Goal: Use online tool/utility: Utilize a website feature to perform a specific function

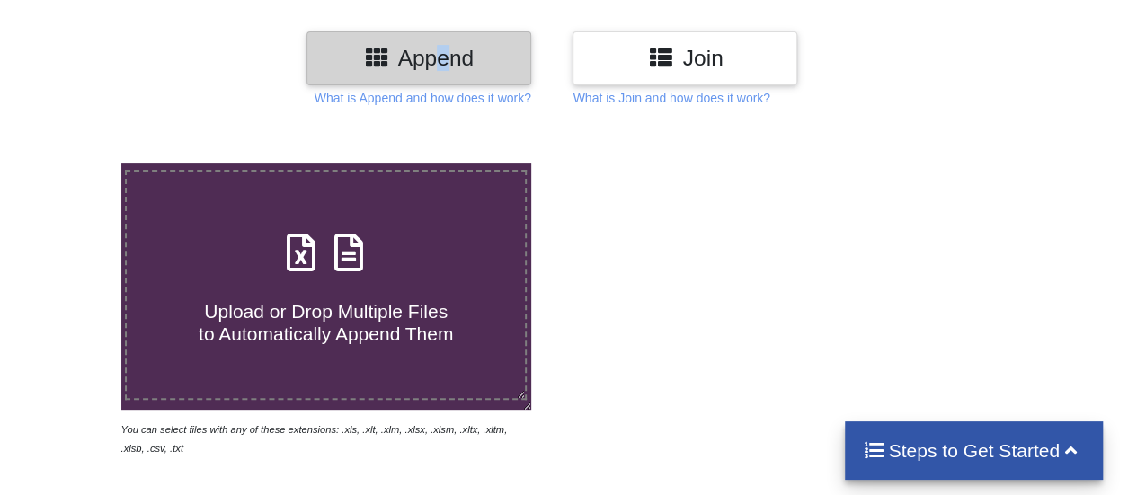
scroll to position [203, 0]
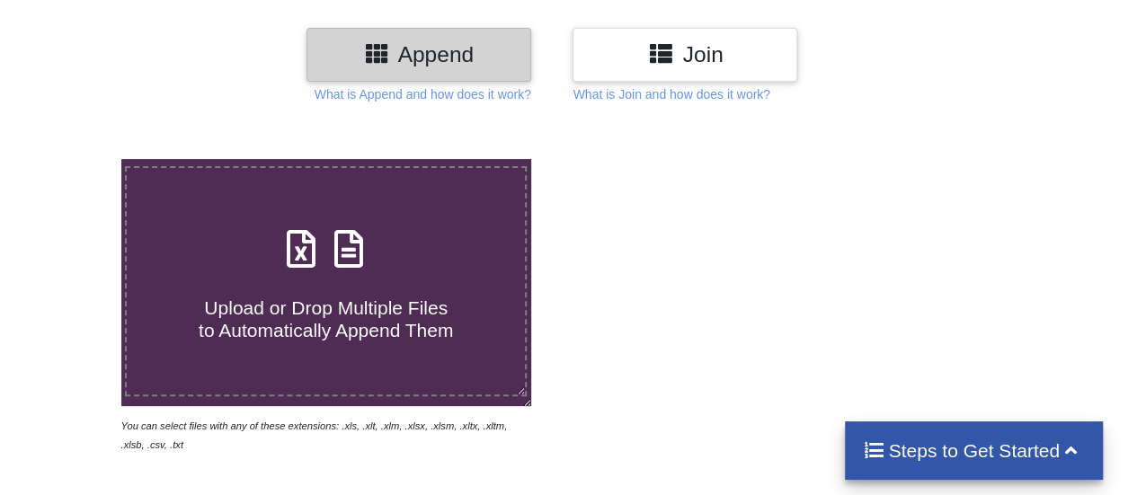
click at [315, 289] on h4 "Upload or Drop Multiple Files to Automatically Append Them" at bounding box center [326, 308] width 398 height 68
click at [75, 159] on input "Upload or Drop Multiple Files to Automatically Append Them" at bounding box center [75, 159] width 0 height 0
type input "C:\fakepath\kinondoni1.csv"
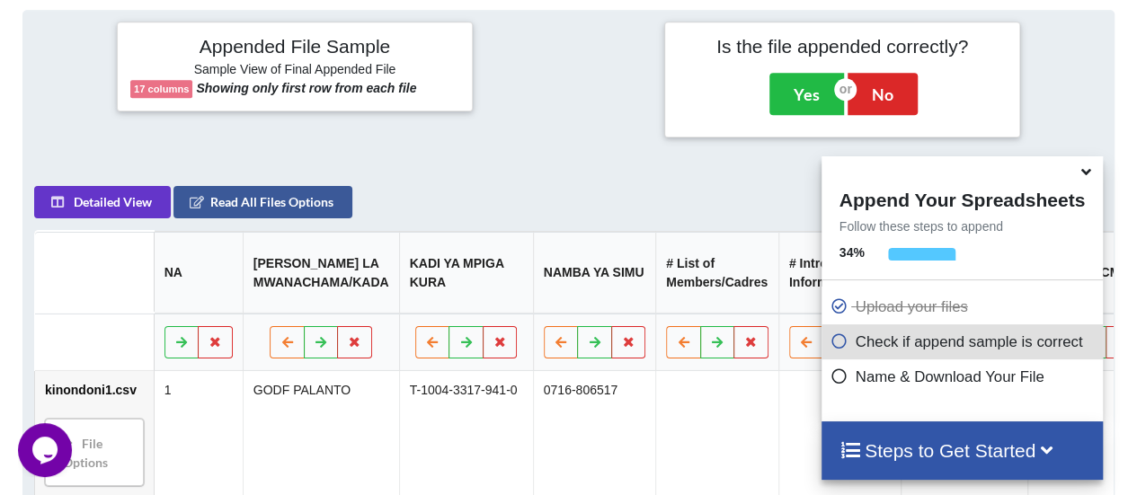
scroll to position [712, 0]
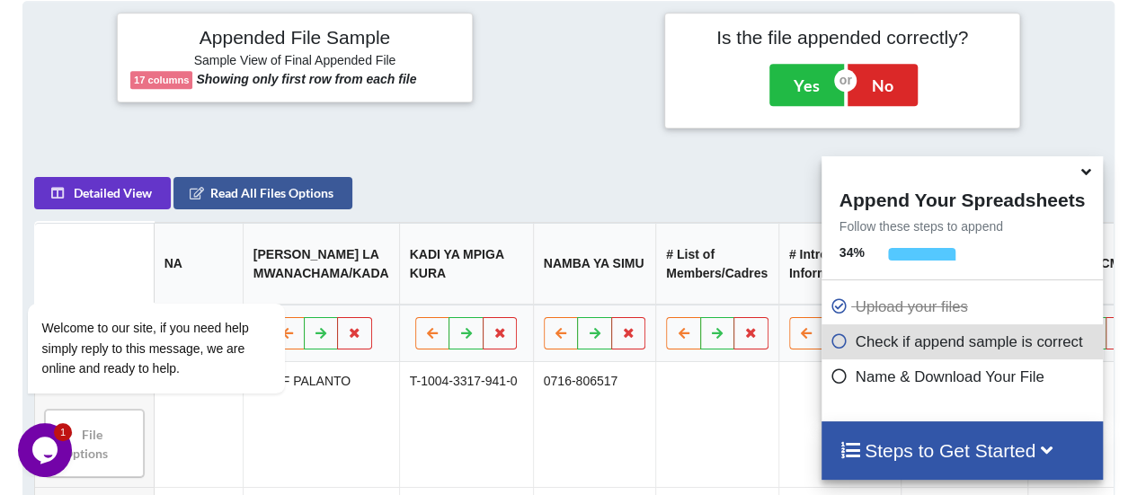
click at [832, 344] on icon at bounding box center [839, 338] width 18 height 15
click at [831, 346] on icon at bounding box center [839, 338] width 18 height 15
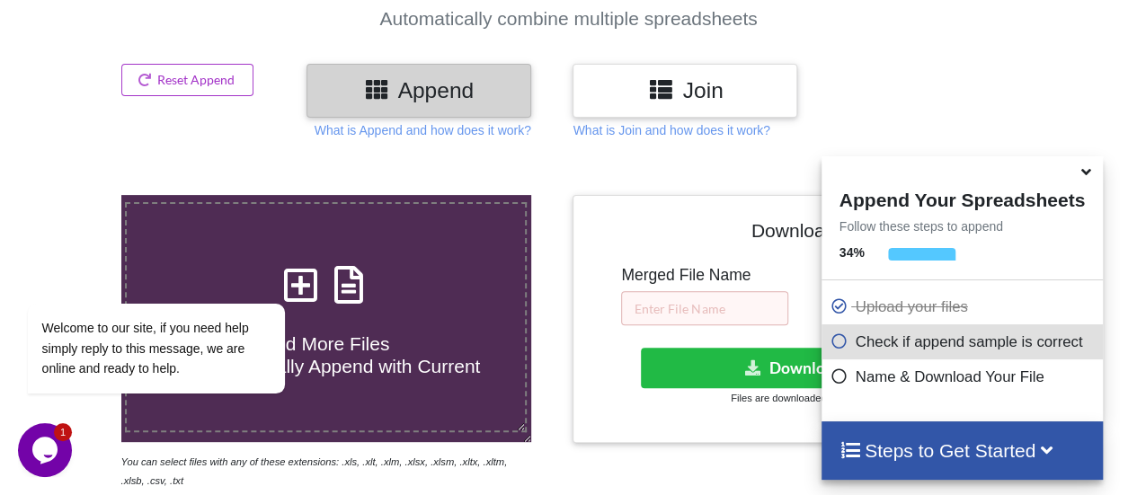
scroll to position [253, 0]
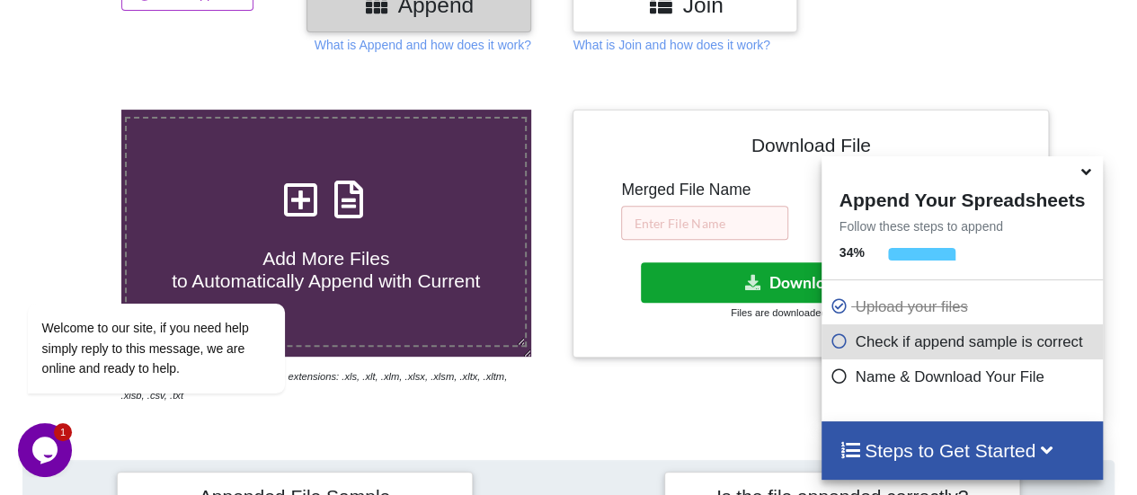
click at [766, 279] on button "Download File" at bounding box center [809, 282] width 337 height 40
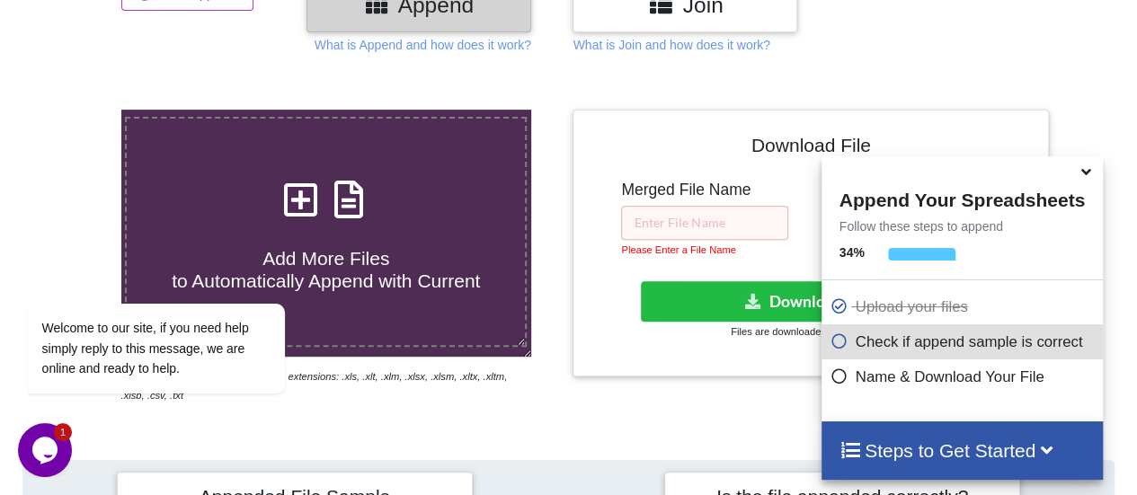
click at [1082, 176] on icon at bounding box center [1086, 169] width 19 height 16
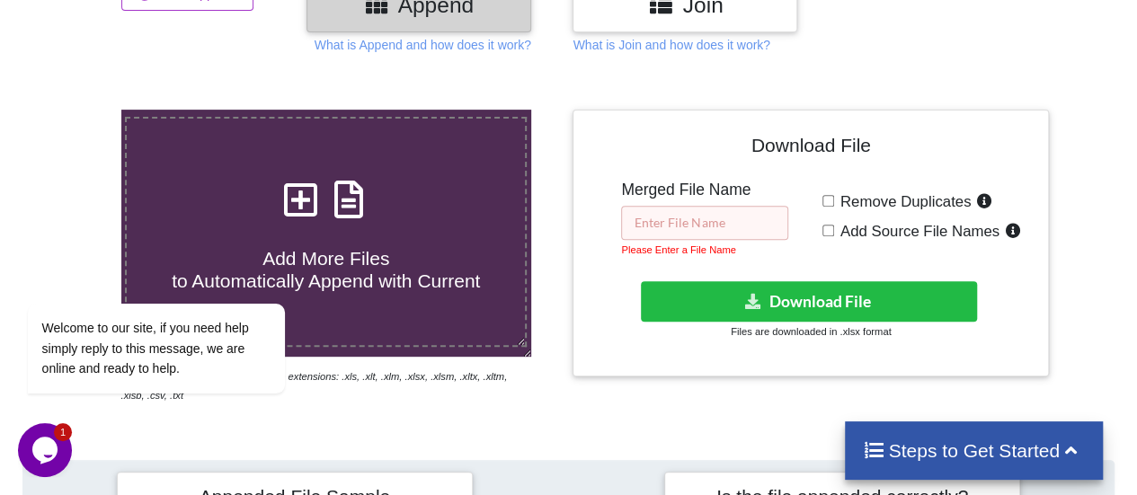
click at [706, 221] on input "text" at bounding box center [704, 223] width 167 height 34
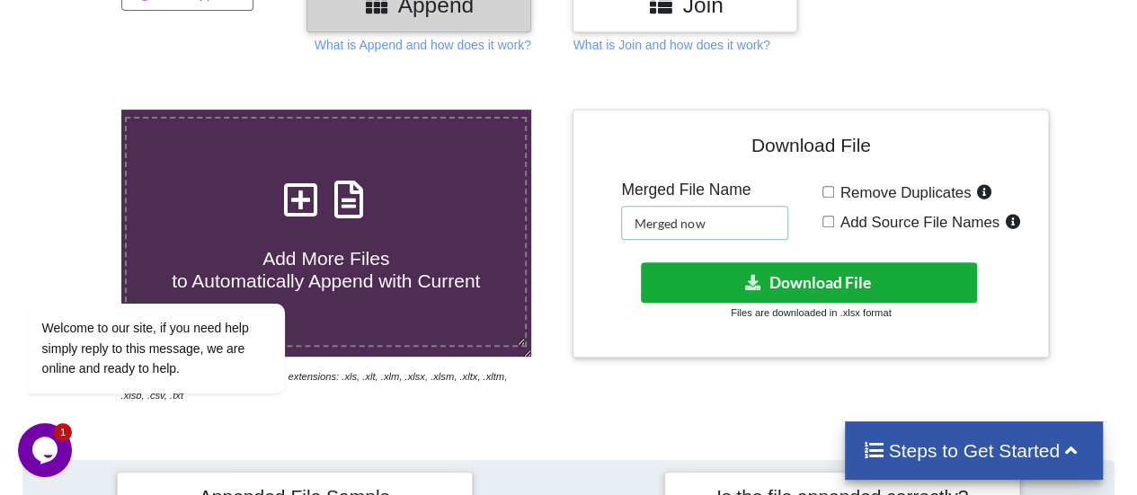
type input "Merged now"
click at [828, 285] on button "Download File" at bounding box center [809, 282] width 337 height 40
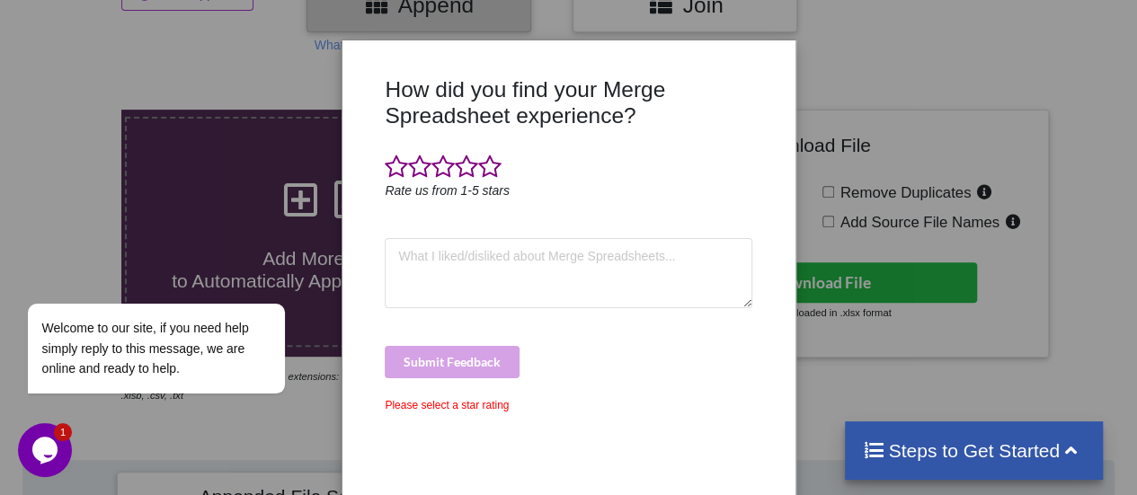
click at [879, 52] on div "How did you find your Merge Spreadsheet experience? Rate us from 1-5 stars Subm…" at bounding box center [568, 247] width 1137 height 495
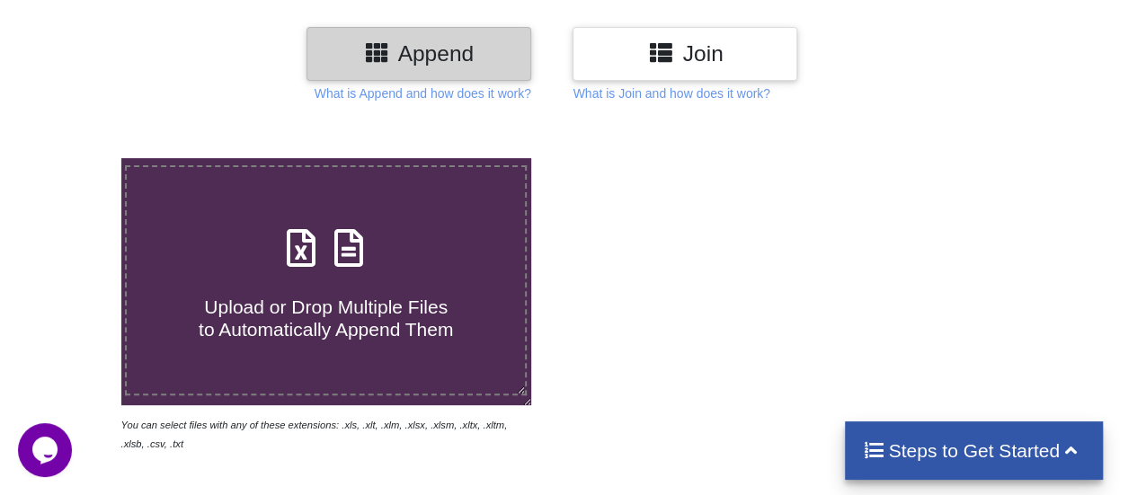
scroll to position [207, 0]
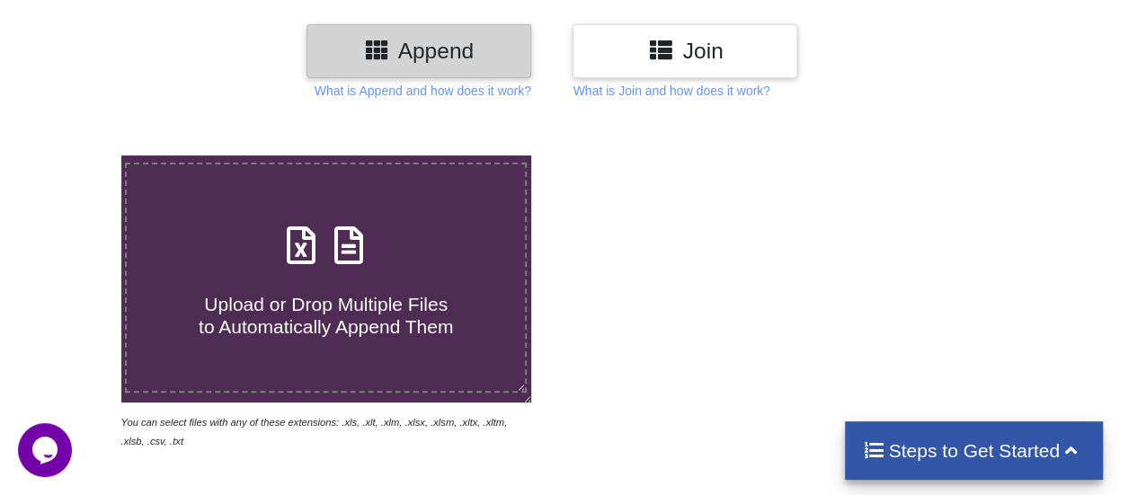
click at [366, 283] on h4 "Upload or Drop Multiple Files to Automatically Append Them" at bounding box center [326, 304] width 398 height 68
click at [75, 155] on input "Upload or Drop Multiple Files to Automatically Append Them" at bounding box center [75, 155] width 0 height 0
type input "C:\fakepath\kinondoni1.csv"
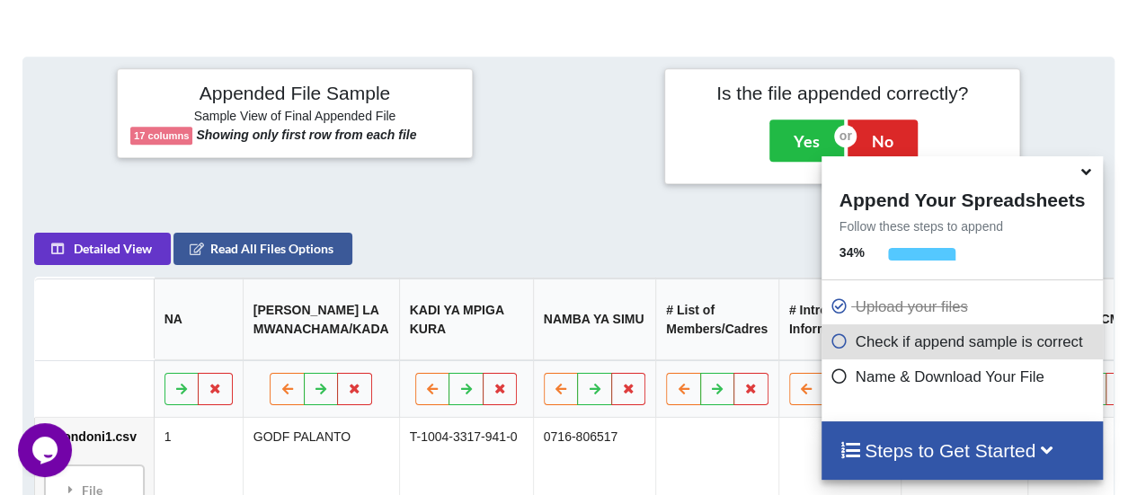
scroll to position [669, 0]
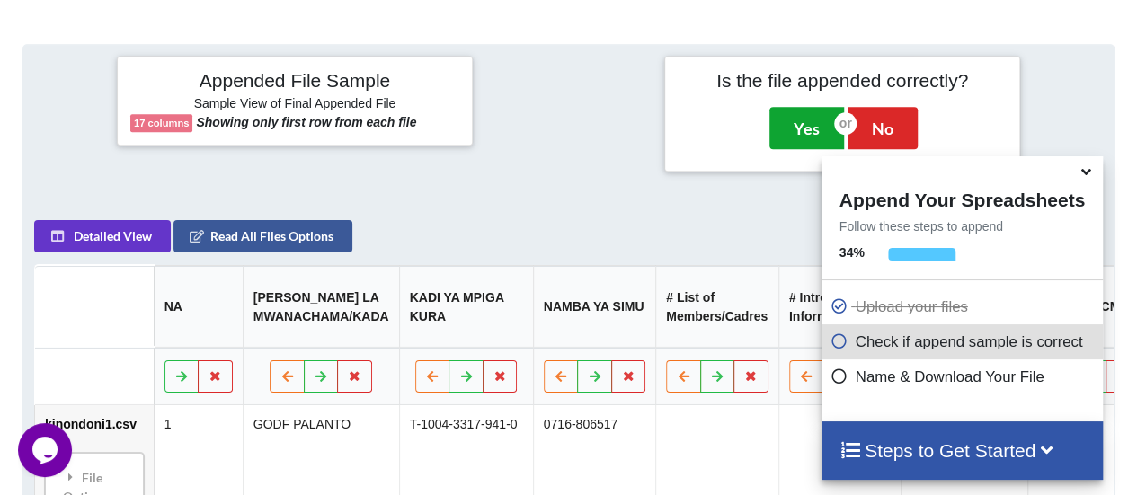
click at [803, 121] on button "Yes" at bounding box center [806, 127] width 75 height 41
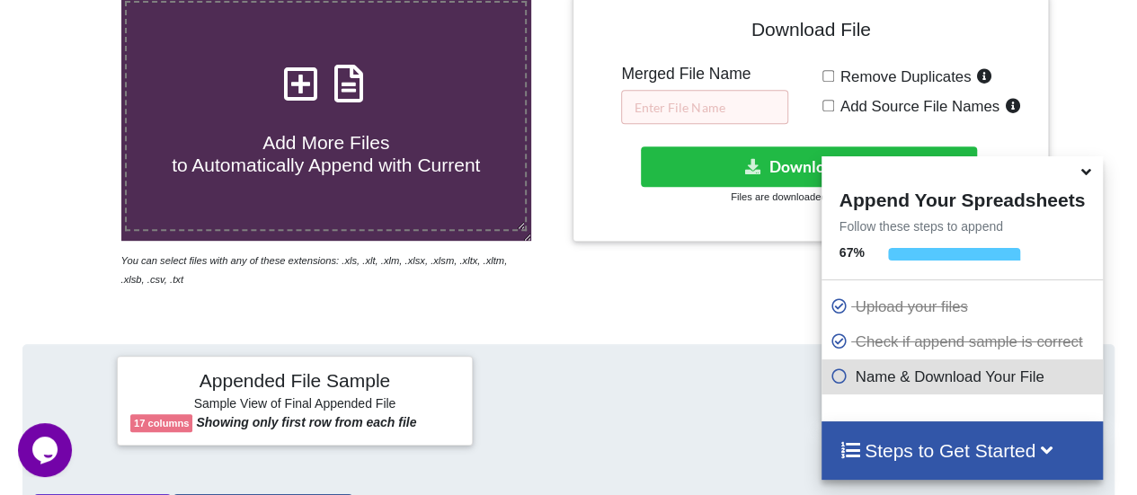
scroll to position [361, 0]
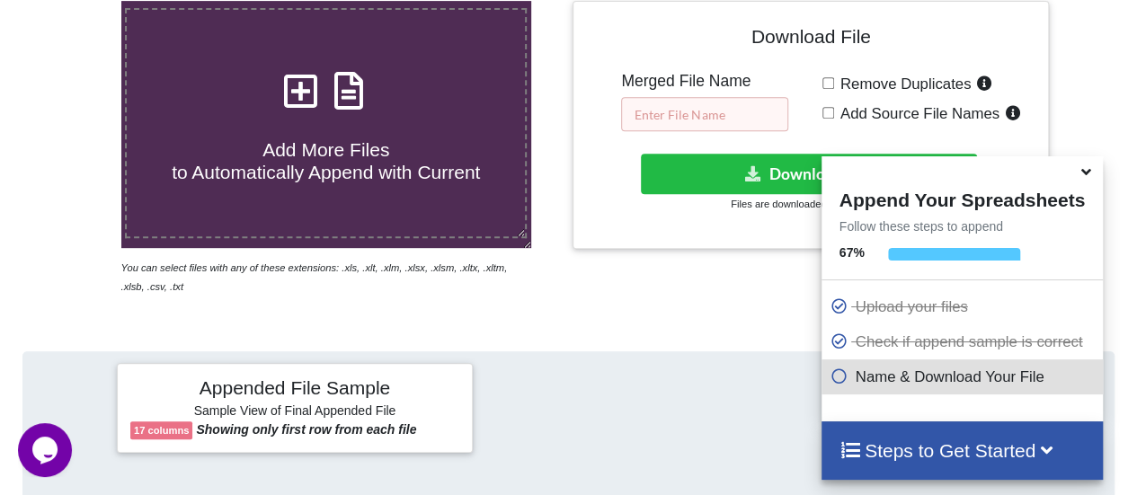
click at [668, 111] on input "text" at bounding box center [704, 114] width 167 height 34
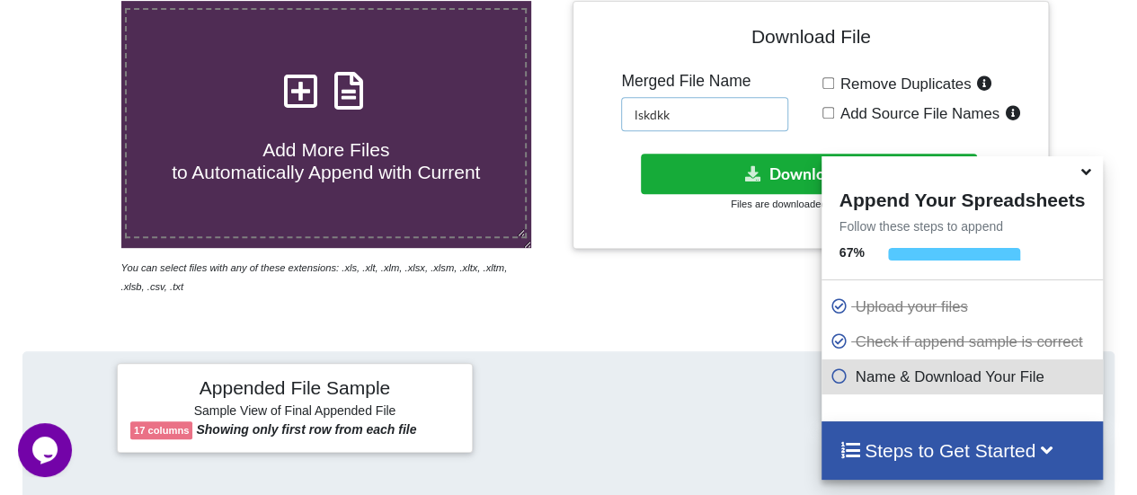
type input "lskdkk"
click at [768, 164] on button "Download File" at bounding box center [809, 174] width 337 height 40
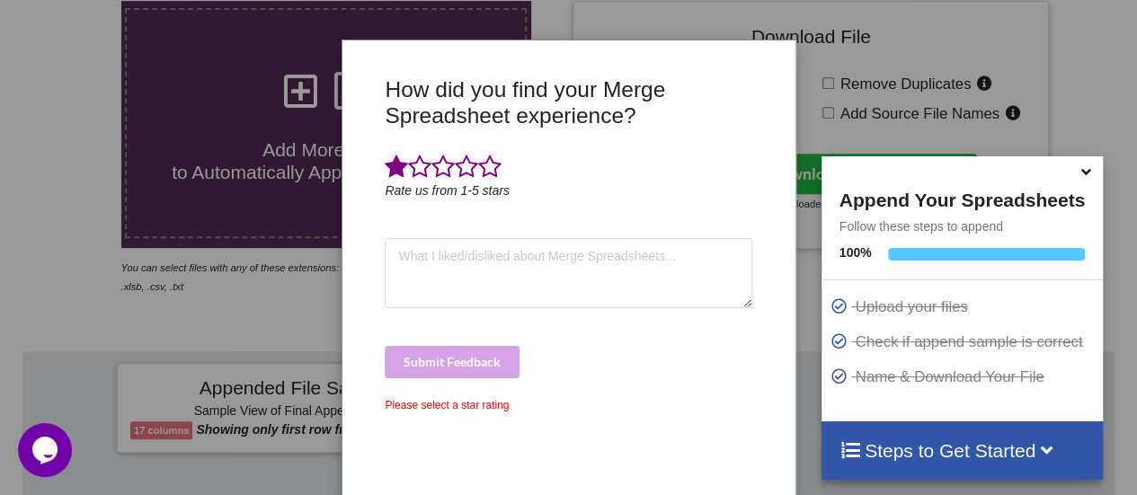
click at [398, 164] on span at bounding box center [396, 167] width 23 height 25
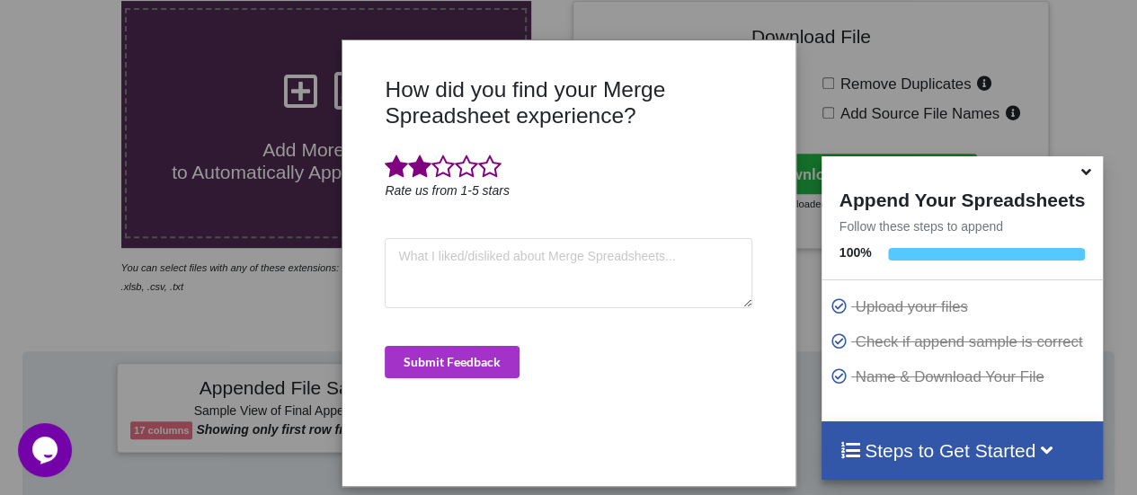
click at [421, 164] on span at bounding box center [419, 167] width 23 height 25
click at [440, 163] on span at bounding box center [442, 167] width 23 height 25
click at [453, 163] on span at bounding box center [442, 167] width 23 height 25
click at [466, 163] on span at bounding box center [466, 167] width 23 height 25
click at [492, 165] on span at bounding box center [489, 167] width 23 height 25
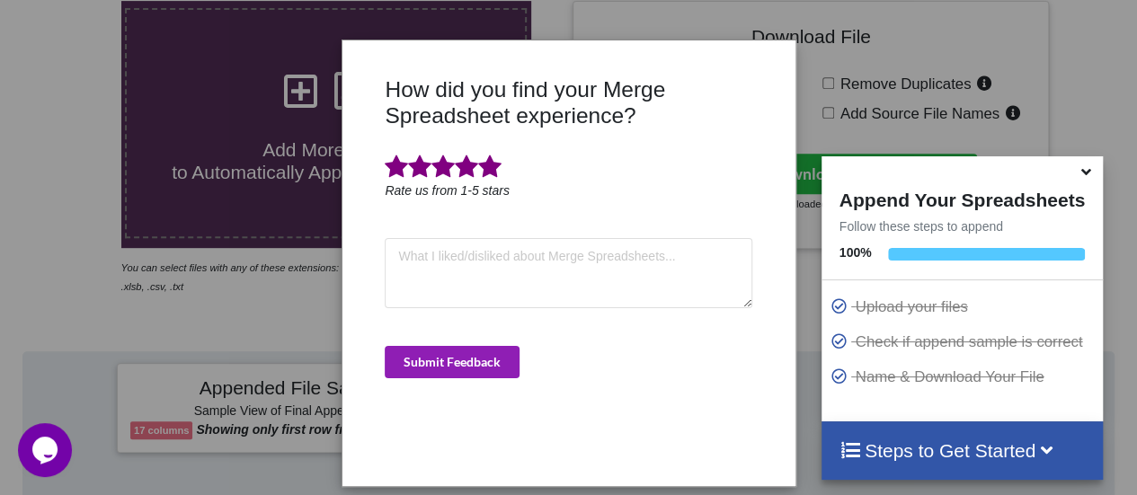
drag, startPoint x: 474, startPoint y: 362, endPoint x: 564, endPoint y: 317, distance: 100.5
click at [474, 359] on button "Submit Feedback" at bounding box center [452, 362] width 135 height 32
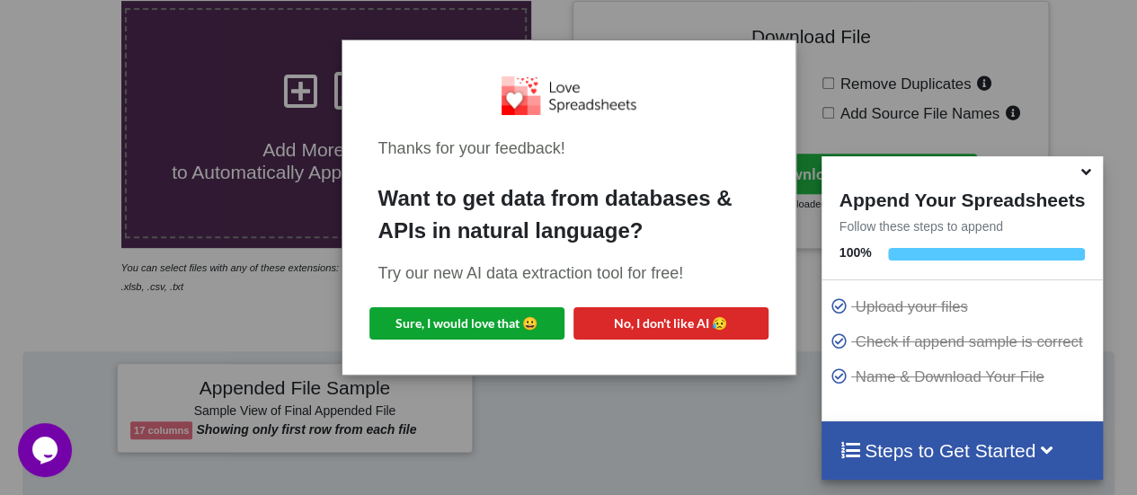
click at [500, 326] on button "Sure, I would love that 😀" at bounding box center [466, 323] width 195 height 32
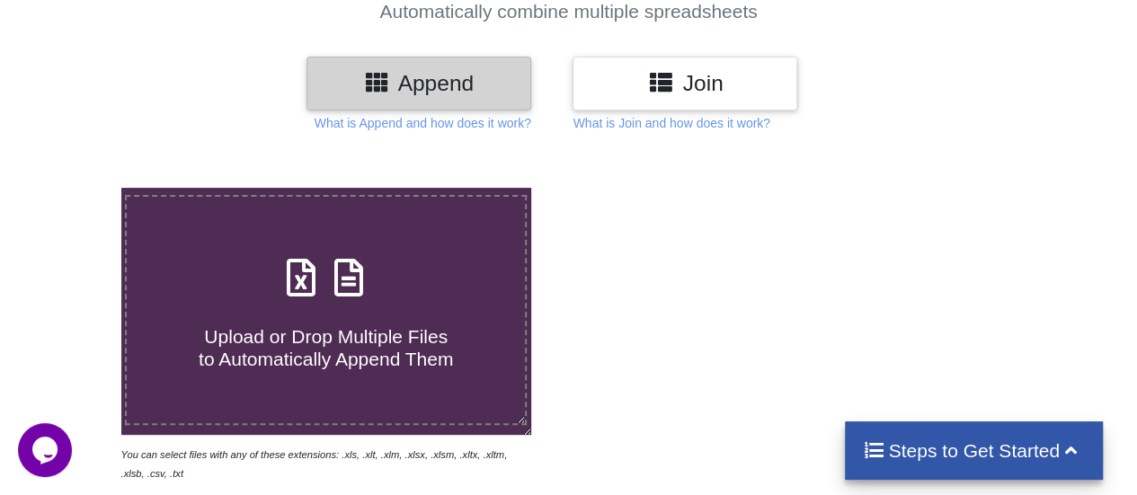
scroll to position [182, 0]
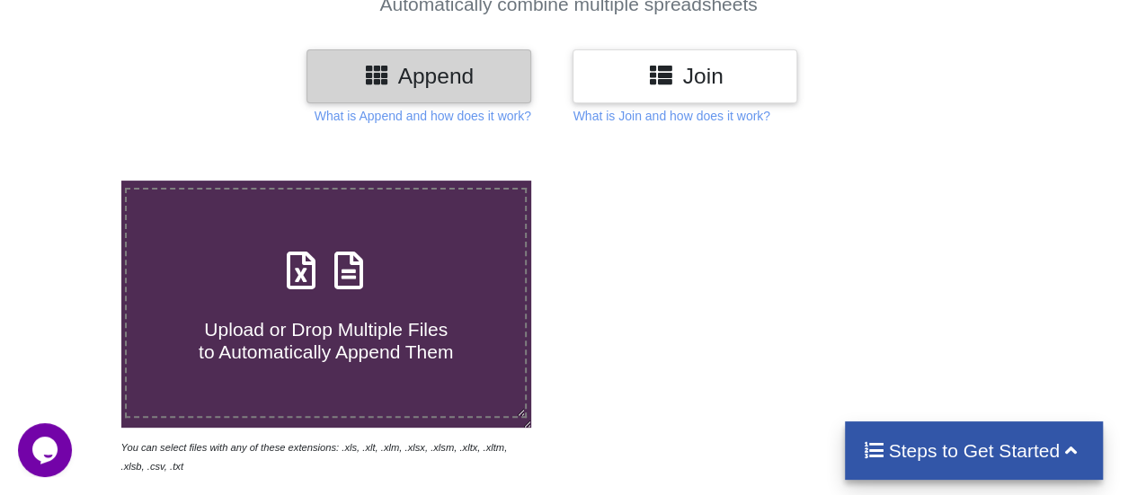
drag, startPoint x: 1135, startPoint y: 249, endPoint x: 527, endPoint y: 279, distance: 609.1
click at [1134, 247] on div at bounding box center [1101, 328] width 97 height 295
click at [386, 281] on div "Upload or Drop Multiple Files to Automatically Append Them" at bounding box center [326, 303] width 398 height 121
click at [75, 181] on input "Upload or Drop Multiple Files to Automatically Append Them" at bounding box center [75, 181] width 0 height 0
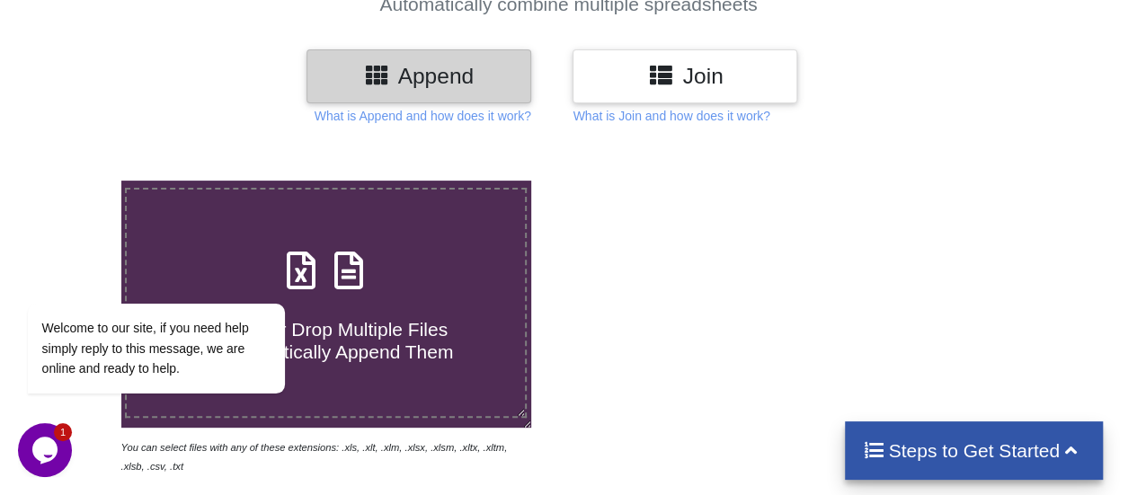
click at [466, 332] on h4 "Upload or Drop Multiple Files to Automatically Append Them" at bounding box center [326, 330] width 398 height 68
click at [75, 181] on input "Upload or Drop Multiple Files to Automatically Append Them" at bounding box center [75, 181] width 0 height 0
type input "C:\fakepath\kinondoni37.csv"
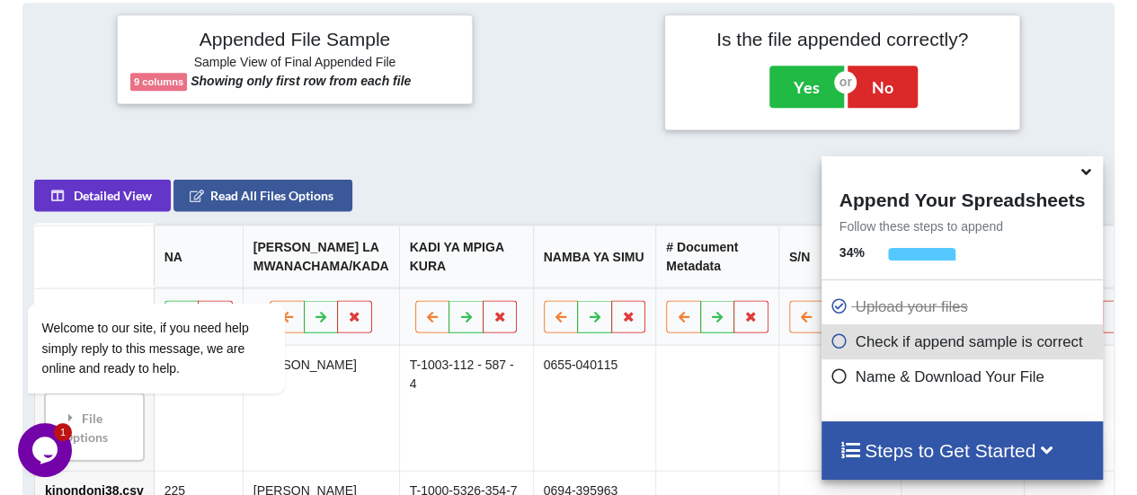
scroll to position [712, 0]
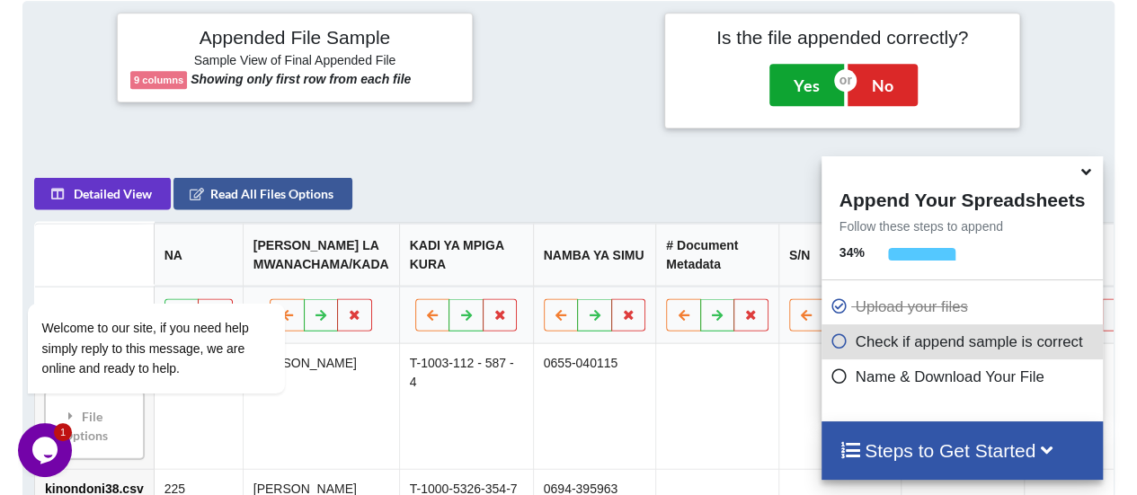
click at [797, 81] on button "Yes" at bounding box center [806, 84] width 75 height 41
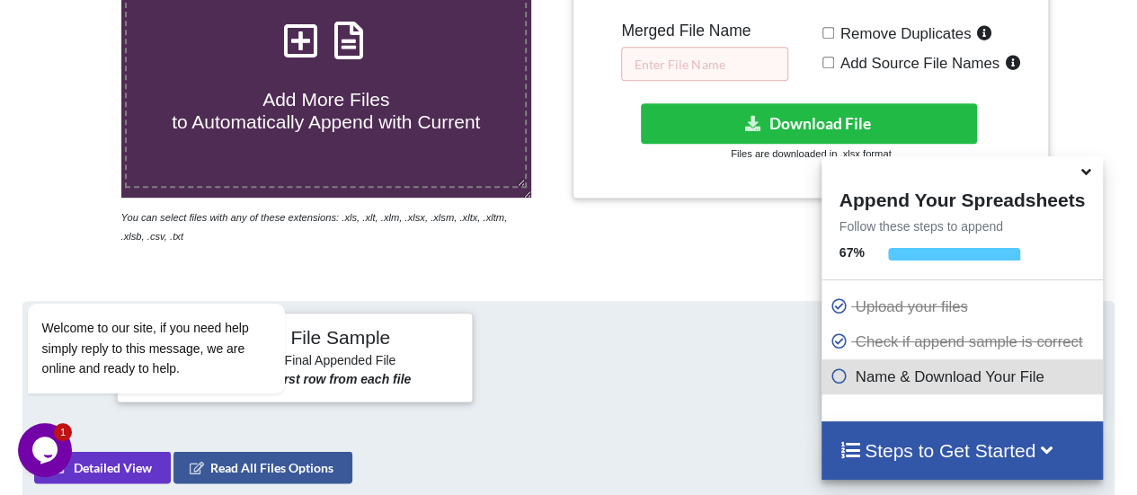
scroll to position [408, 0]
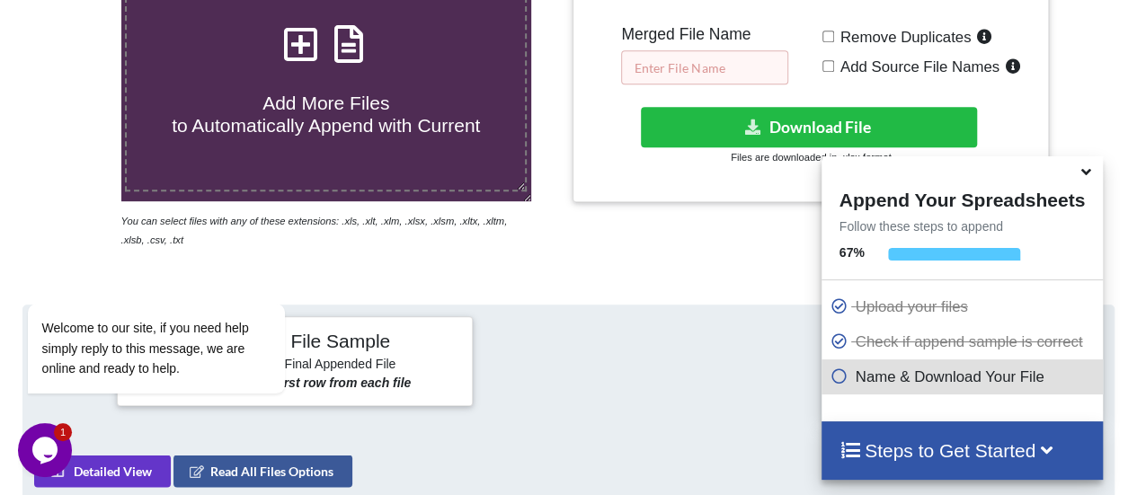
click at [679, 68] on input "text" at bounding box center [704, 67] width 167 height 34
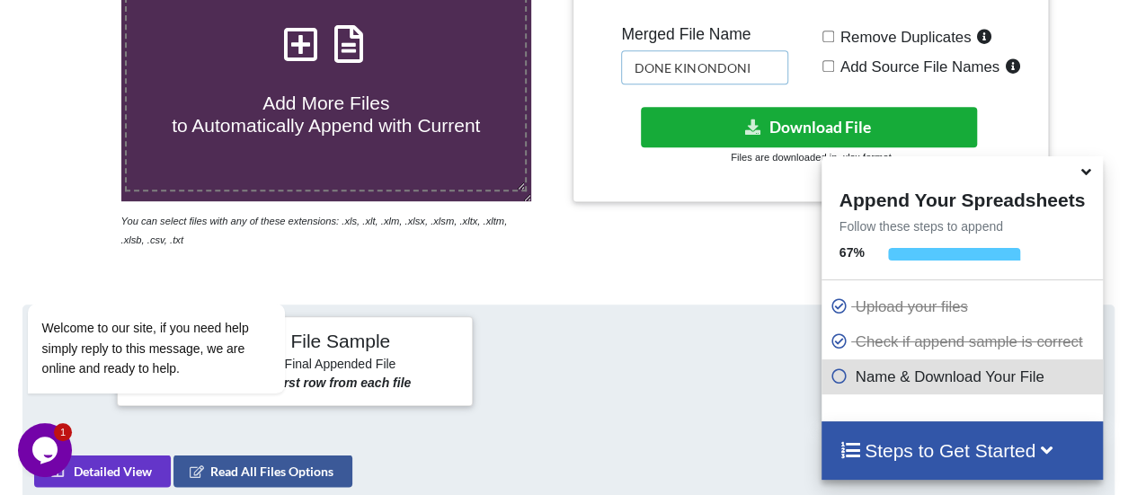
type input "DONE KINONDONI"
click at [865, 119] on button "Download File" at bounding box center [809, 127] width 337 height 40
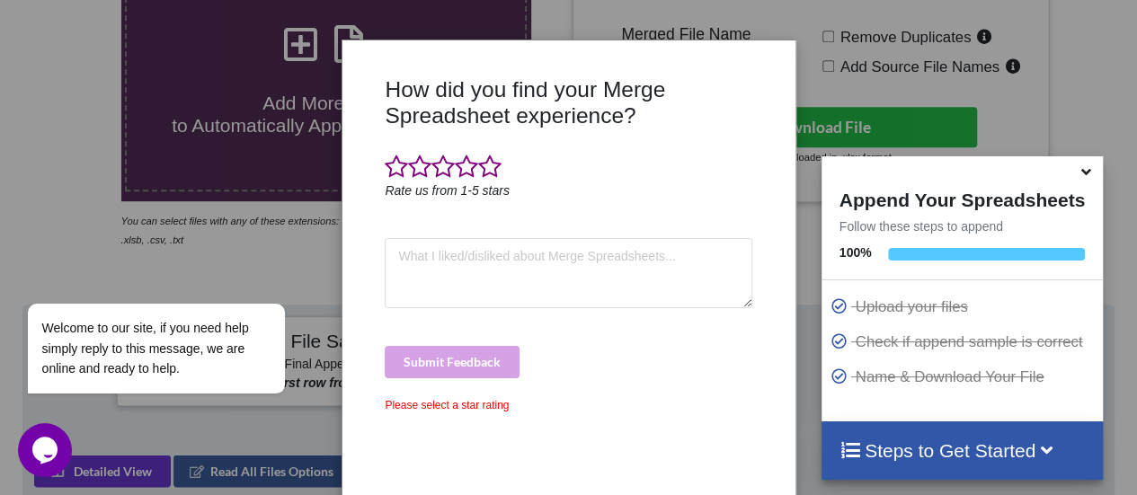
click at [743, 22] on div "How did you find your Merge Spreadsheet experience? Rate us from 1-5 stars Subm…" at bounding box center [568, 247] width 1137 height 495
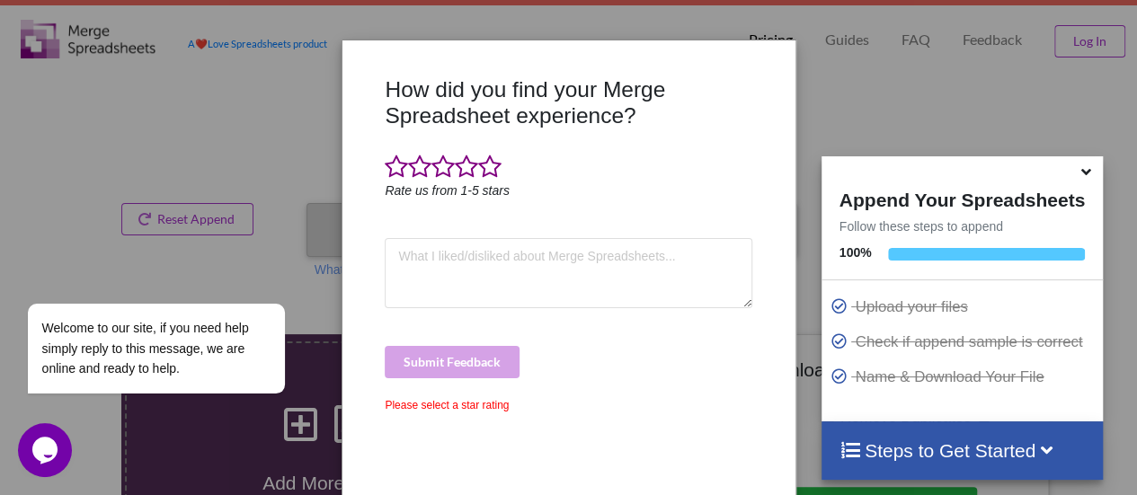
scroll to position [41, 0]
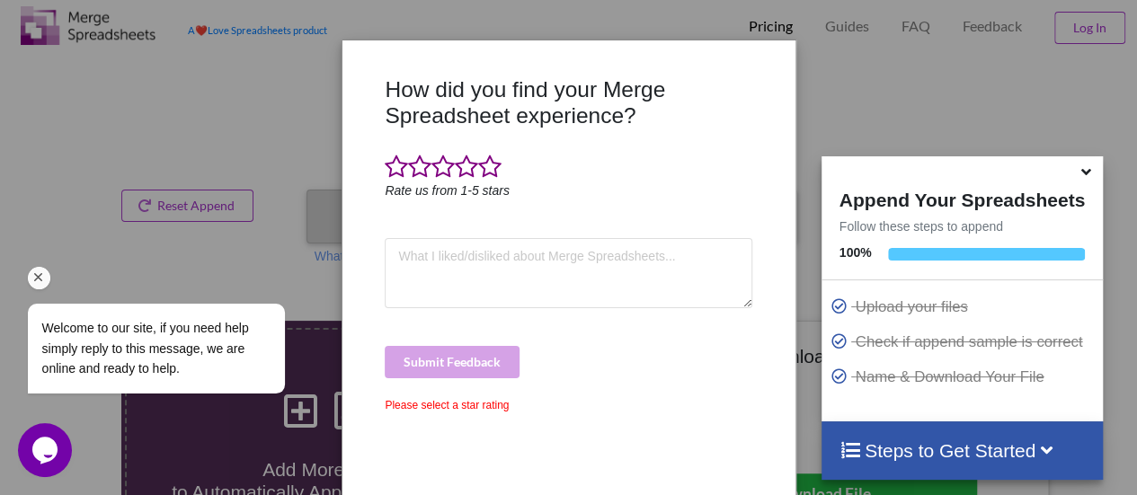
click at [32, 270] on icon "Chat attention grabber" at bounding box center [39, 278] width 16 height 16
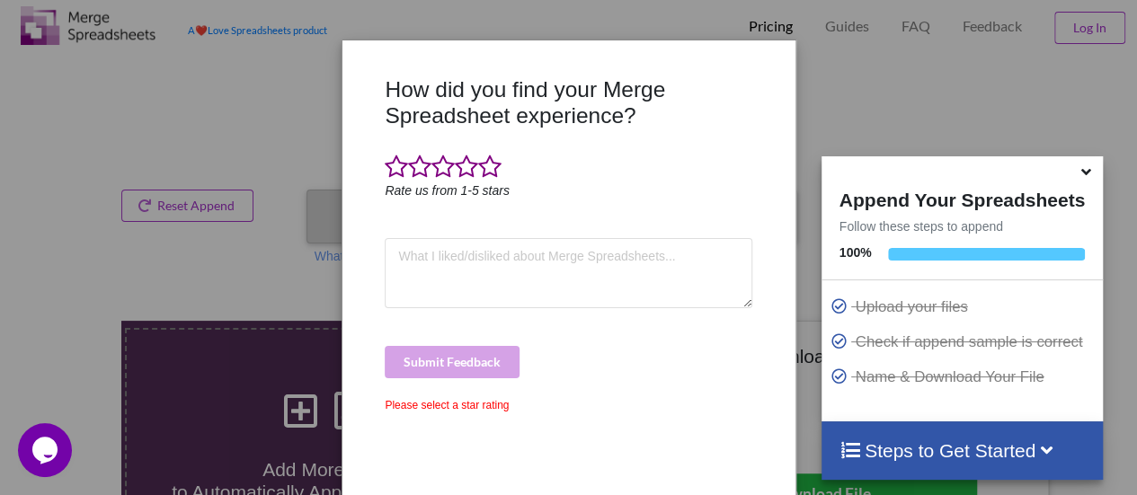
click at [271, 431] on div "How did you find your Merge Spreadsheet experience? Rate us from 1-5 stars Subm…" at bounding box center [568, 247] width 1137 height 495
drag, startPoint x: 391, startPoint y: 163, endPoint x: 433, endPoint y: 169, distance: 42.7
click at [392, 163] on span at bounding box center [396, 167] width 23 height 25
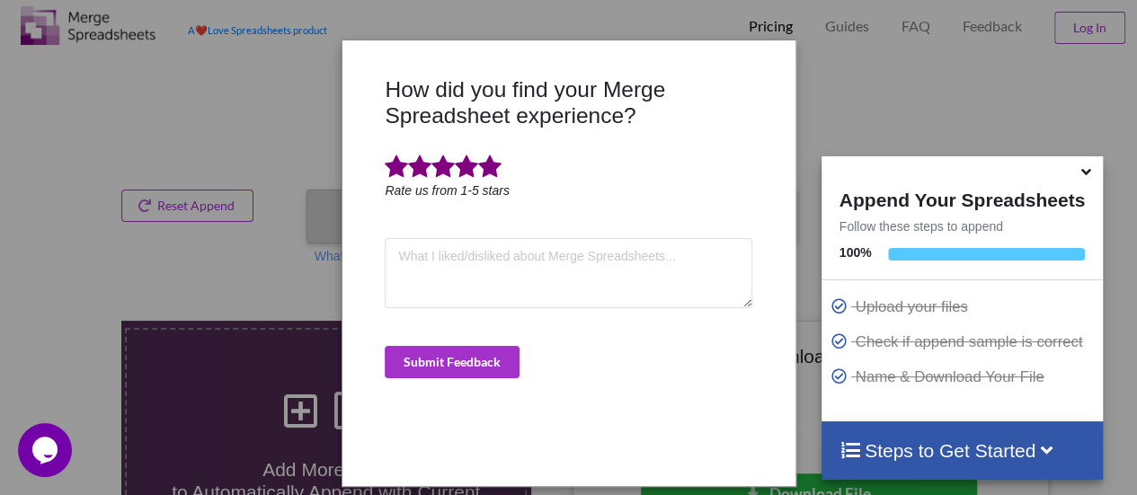
click at [489, 168] on span at bounding box center [489, 167] width 23 height 25
drag, startPoint x: 485, startPoint y: 361, endPoint x: 669, endPoint y: 341, distance: 184.5
click at [485, 359] on button "Submit Feedback" at bounding box center [452, 362] width 135 height 32
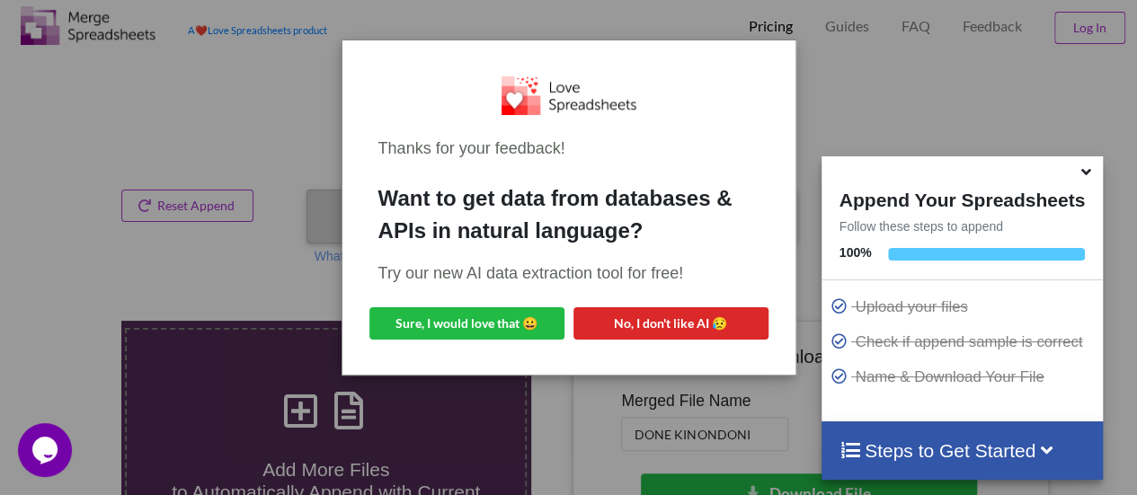
click at [863, 124] on div "Thanks for your feedback! Want to get data from databases & APIs in natural lan…" at bounding box center [568, 247] width 1137 height 495
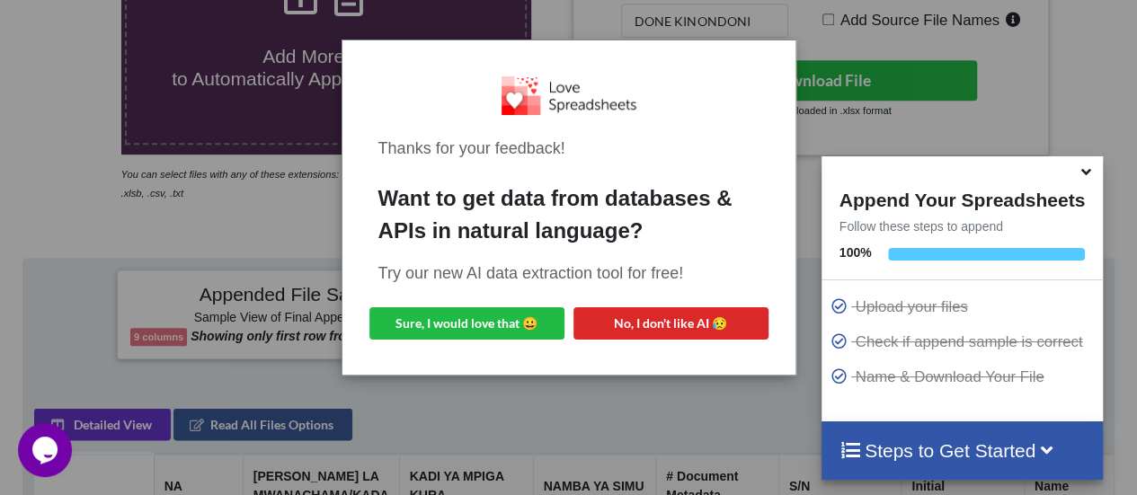
scroll to position [438, 0]
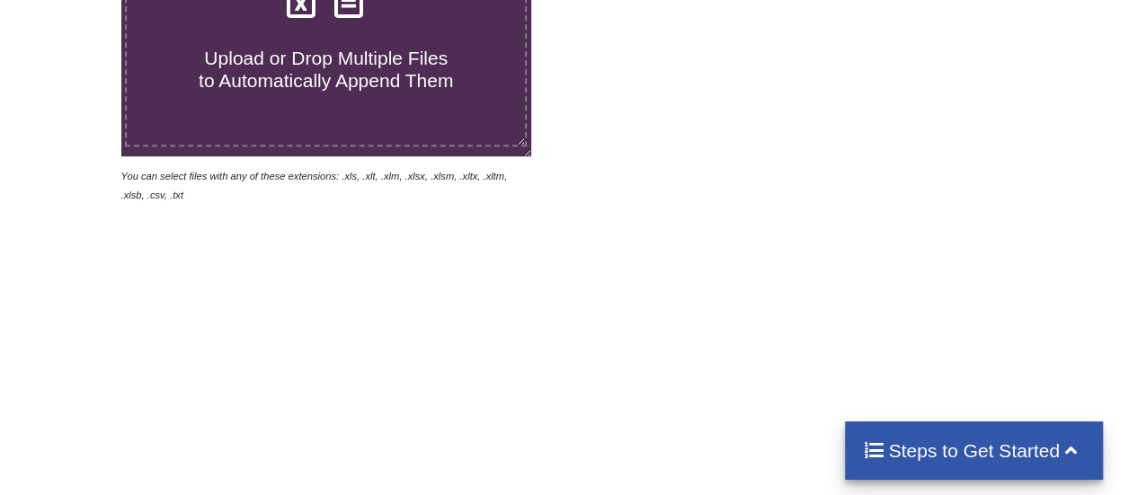
click at [306, 75] on span "Upload or Drop Multiple Files to Automatically Append Them" at bounding box center [326, 69] width 254 height 43
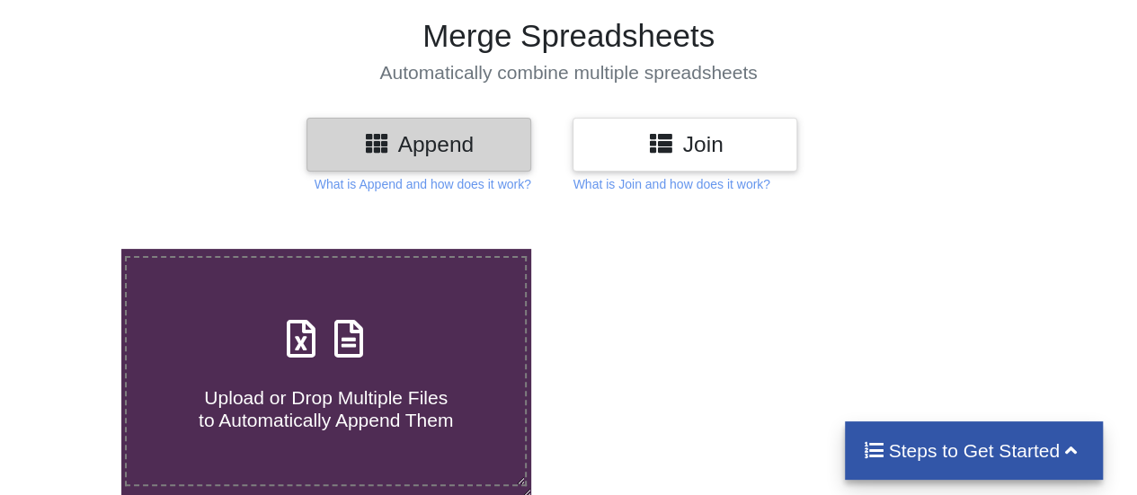
scroll to position [438, 0]
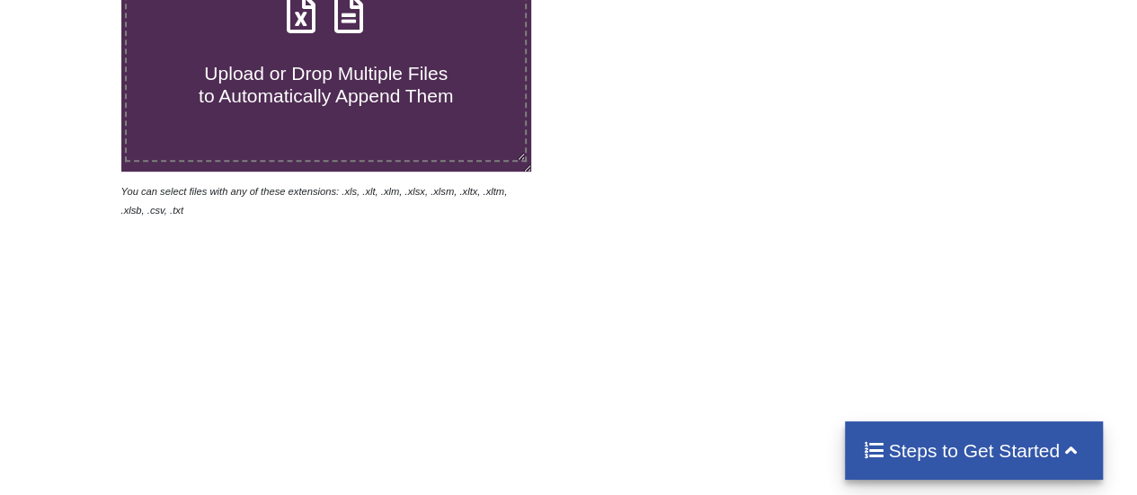
type input "C:\fakepath\1.xlsx"
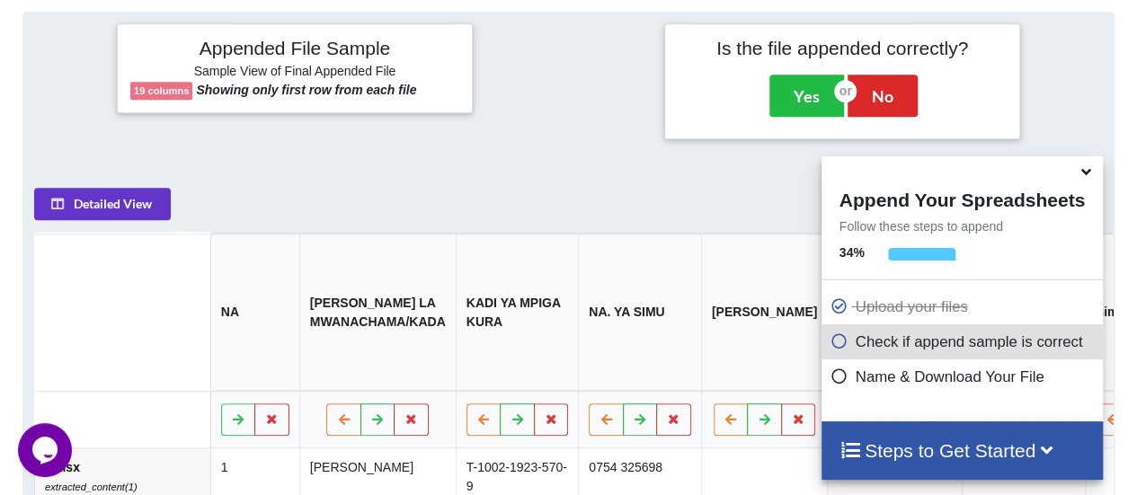
scroll to position [712, 0]
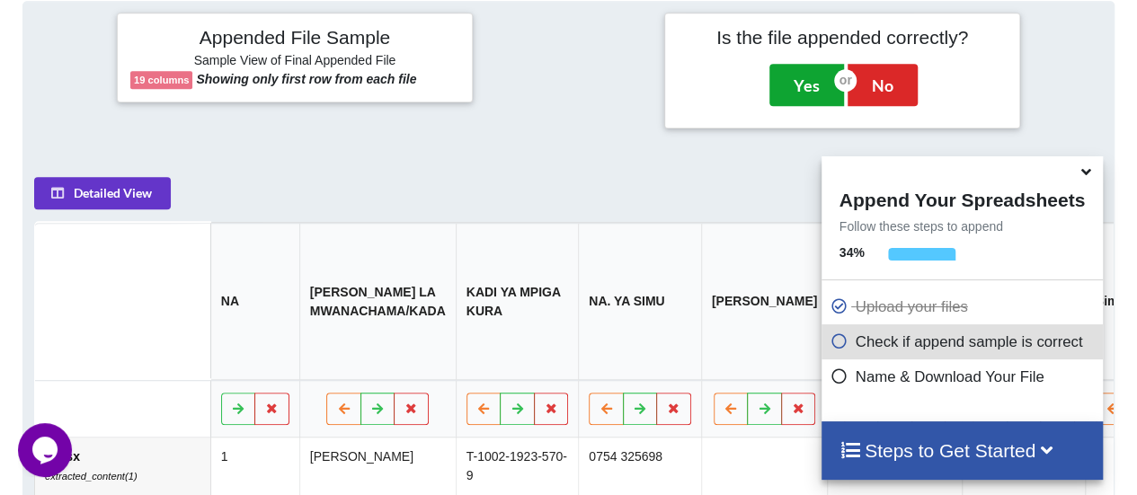
click at [811, 81] on button "Yes" at bounding box center [806, 84] width 75 height 41
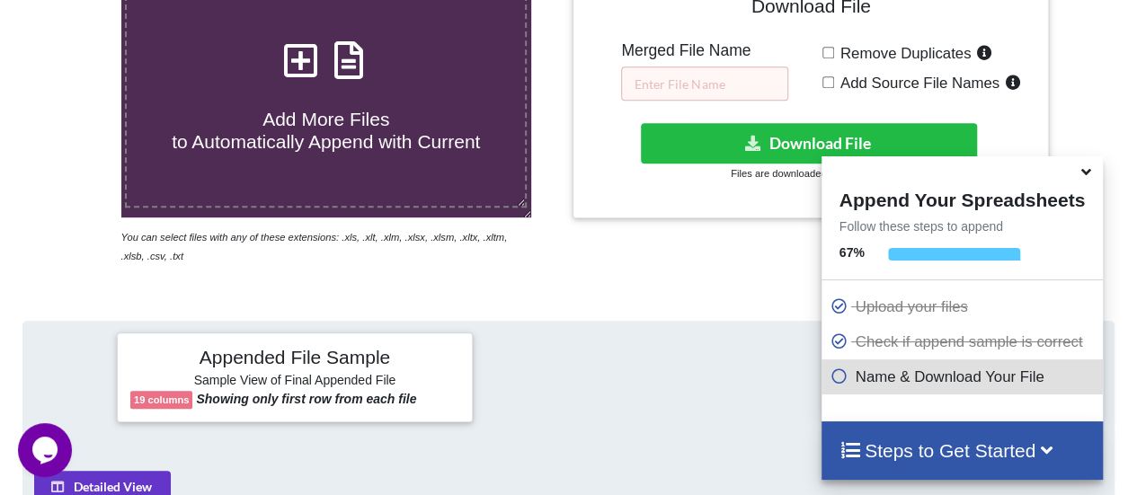
scroll to position [361, 0]
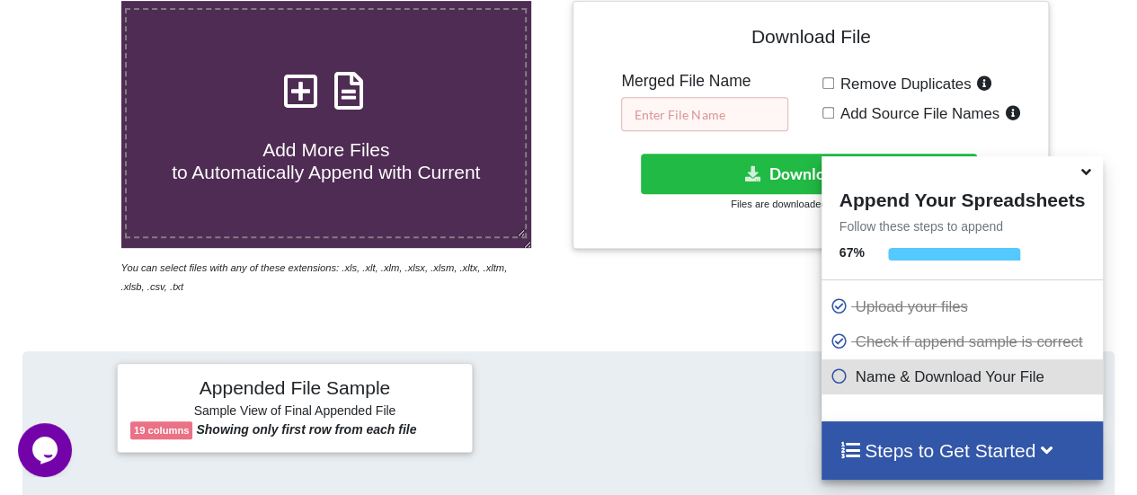
click at [715, 114] on input "text" at bounding box center [704, 114] width 167 height 34
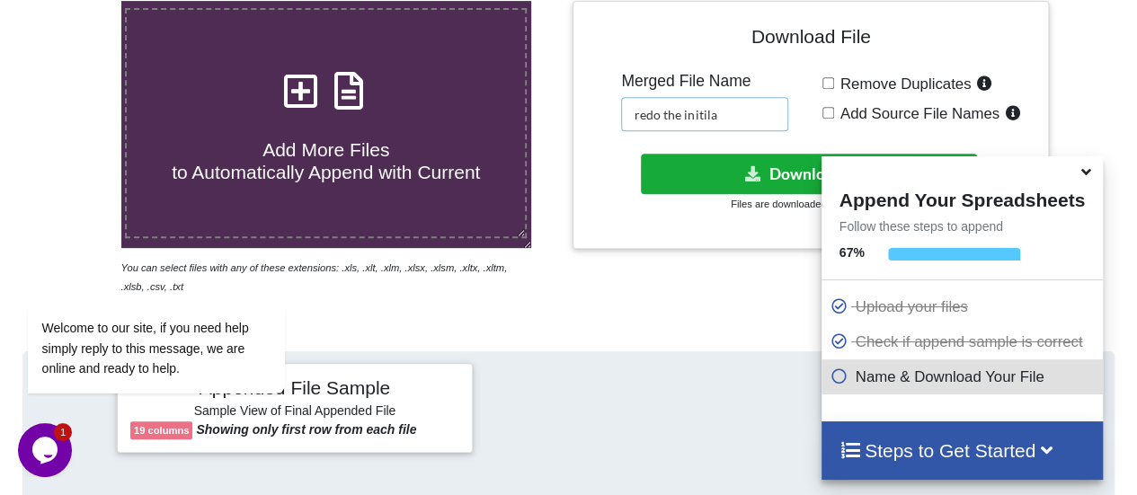
type input "redo the initila"
click at [765, 163] on button "Download File" at bounding box center [809, 174] width 337 height 40
